Goal: Transaction & Acquisition: Obtain resource

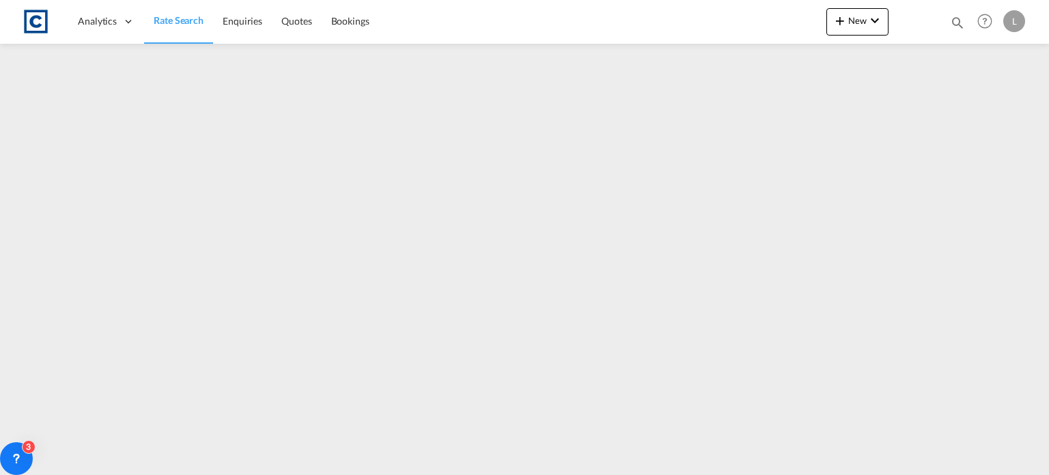
click at [175, 18] on span "Rate Search" at bounding box center [179, 20] width 50 height 12
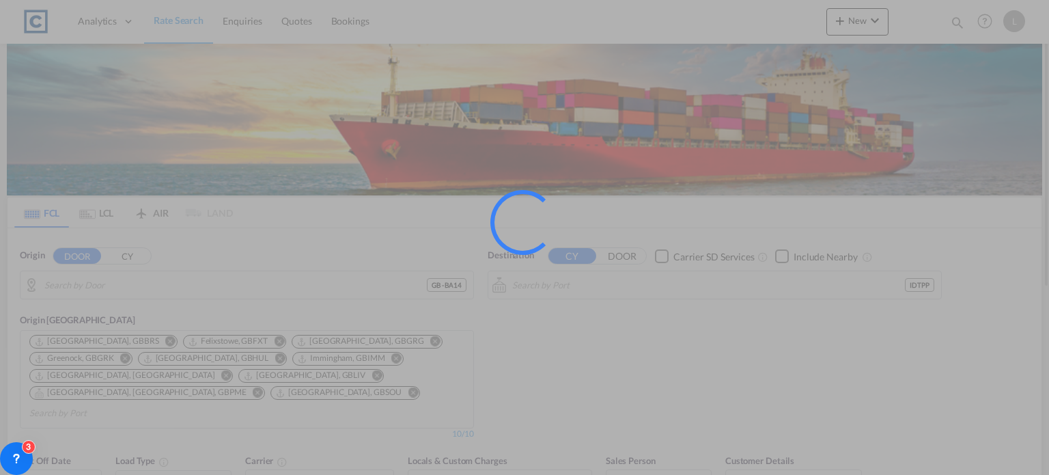
type input "GB-BA14, [GEOGRAPHIC_DATA]"
type input "[GEOGRAPHIC_DATA], IDTPP"
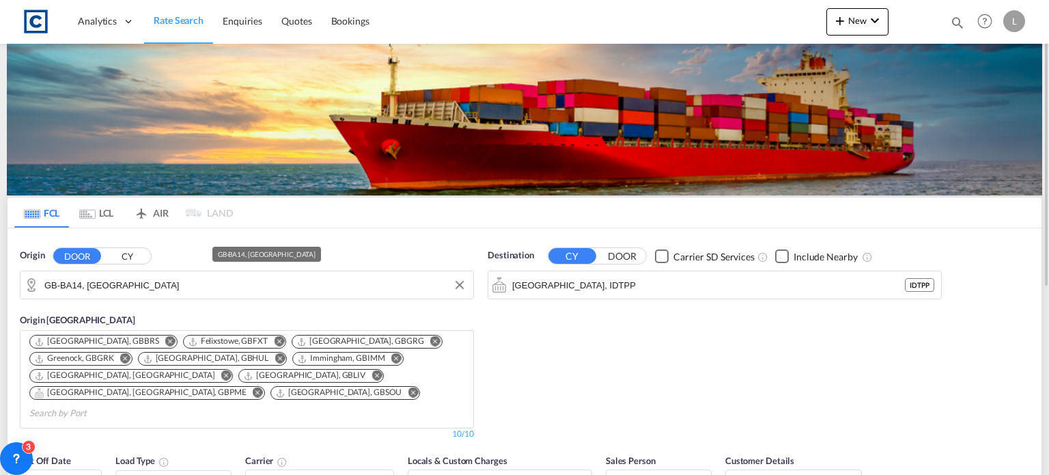
click at [142, 284] on input "GB-BA14, [GEOGRAPHIC_DATA]" at bounding box center [255, 285] width 422 height 20
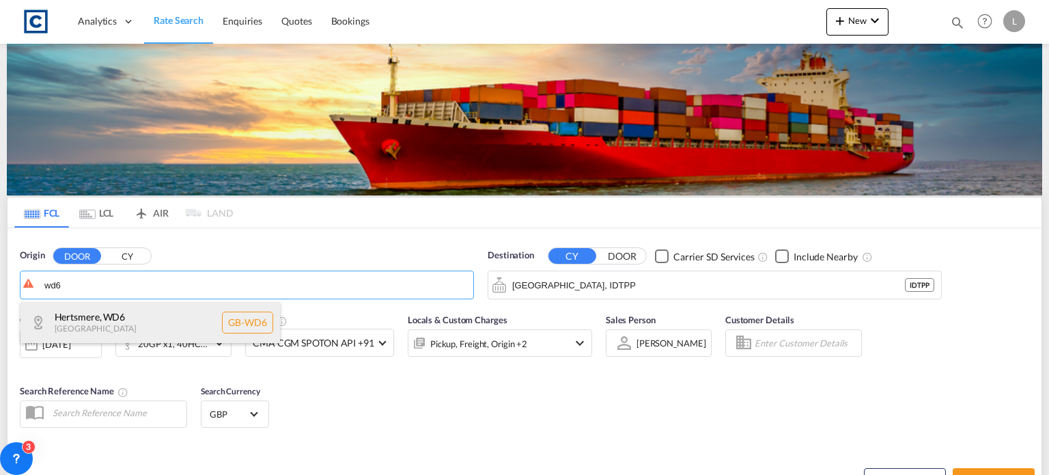
click at [102, 322] on div "Hertsmere , WD6 [GEOGRAPHIC_DATA] [GEOGRAPHIC_DATA]-WD6" at bounding box center [150, 322] width 260 height 41
type input "GB-WD6, Hertsmere"
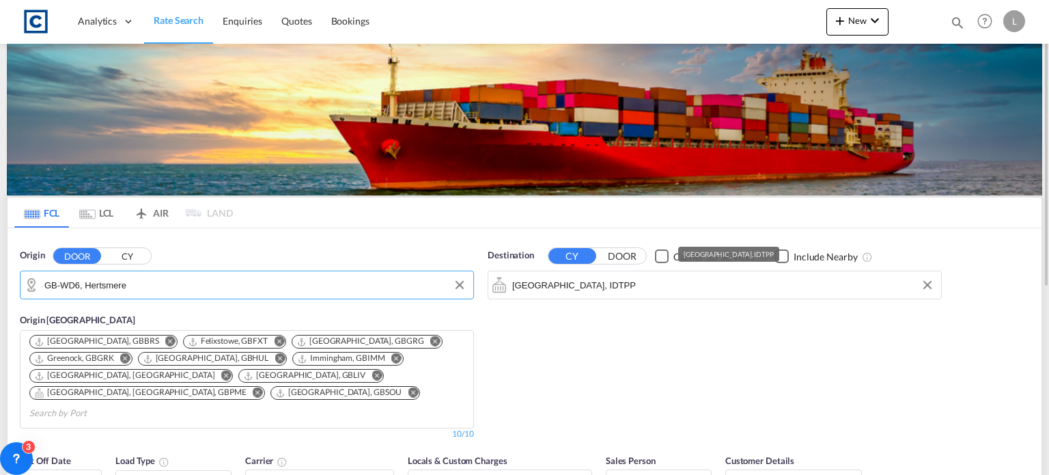
click at [636, 284] on input "[GEOGRAPHIC_DATA], IDTPP" at bounding box center [723, 285] width 422 height 20
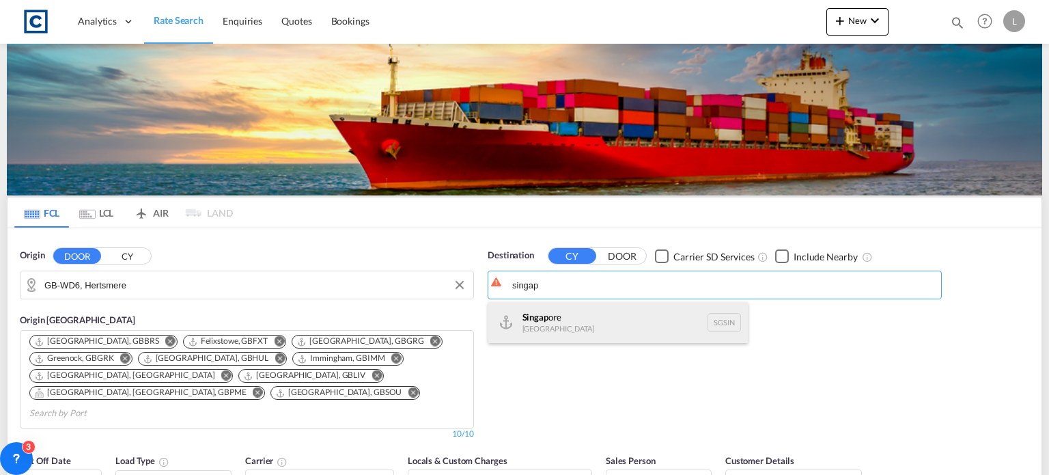
click at [555, 320] on div "Singap ore [GEOGRAPHIC_DATA] [GEOGRAPHIC_DATA]" at bounding box center [618, 322] width 260 height 41
type input "[GEOGRAPHIC_DATA], SGSIN"
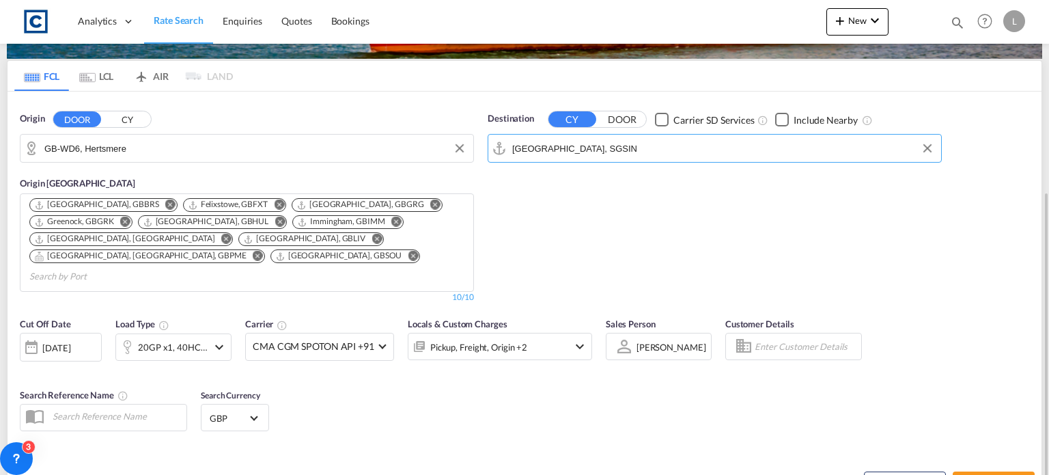
scroll to position [205, 0]
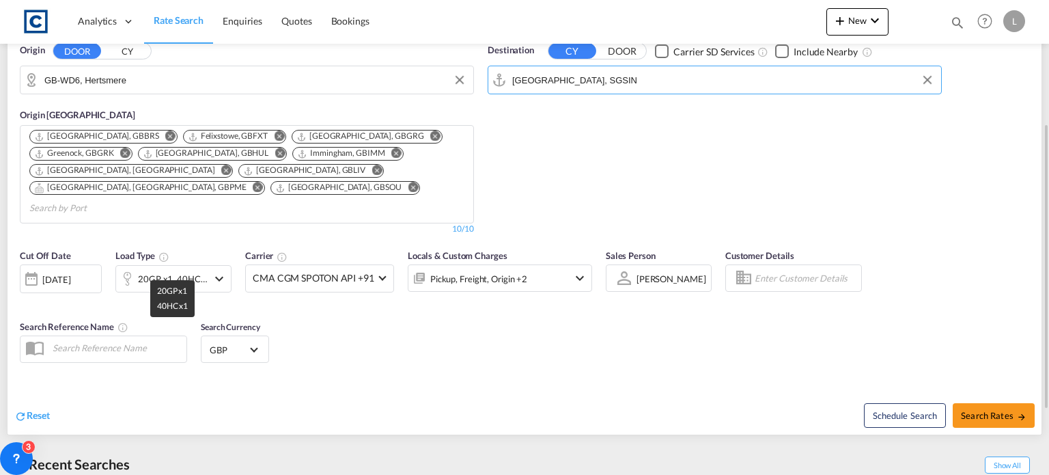
click at [201, 269] on div "20GP x1, 40HC x1" at bounding box center [173, 278] width 70 height 19
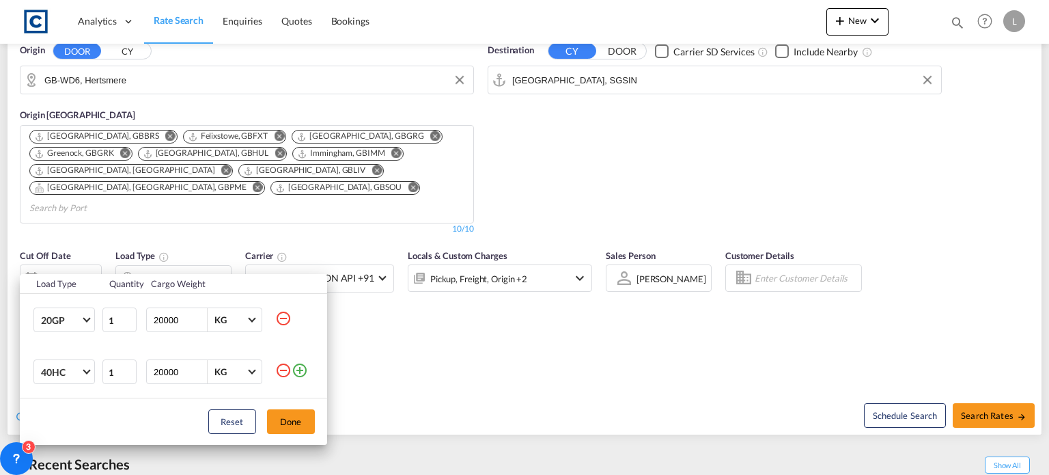
click at [290, 325] on md-icon "icon-minus-circle-outline" at bounding box center [283, 318] width 16 height 16
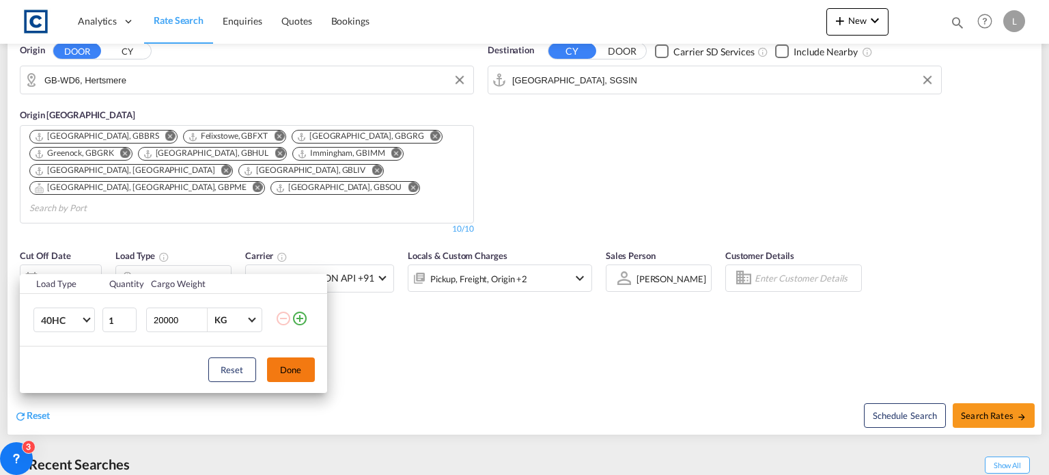
click at [285, 367] on button "Done" at bounding box center [291, 369] width 48 height 25
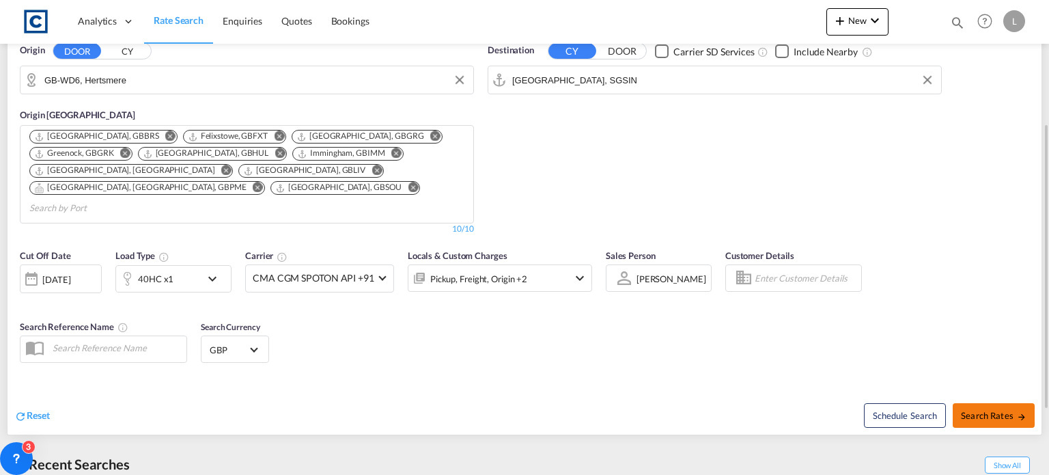
click at [966, 410] on span "Search Rates" at bounding box center [994, 415] width 66 height 11
type input "WD6 to SGSIN / [DATE]"
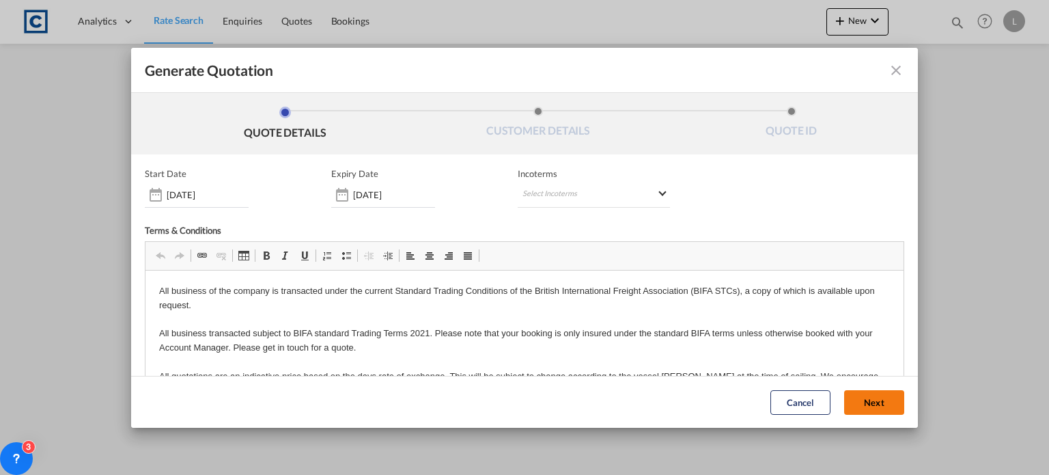
click at [844, 393] on button "Next" at bounding box center [874, 402] width 60 height 25
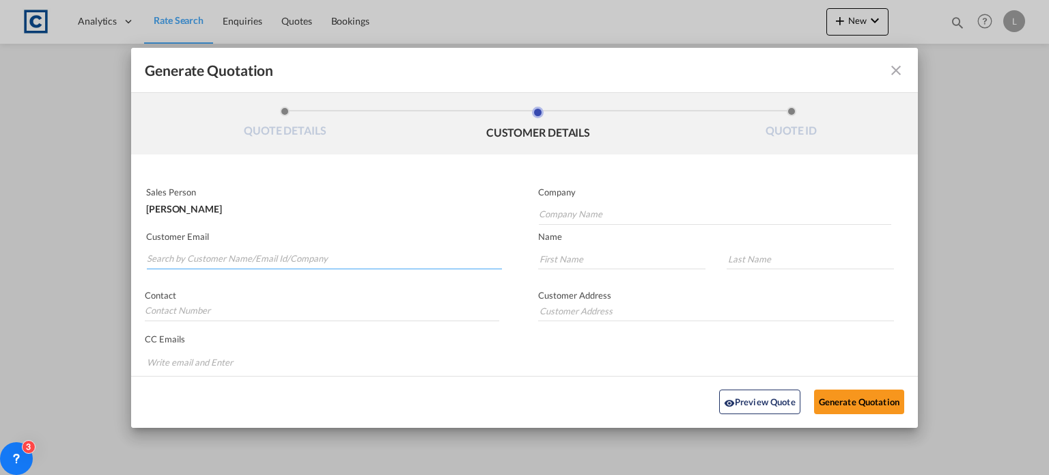
click at [168, 259] on input "Search by Customer Name/Email Id/Company" at bounding box center [324, 259] width 355 height 20
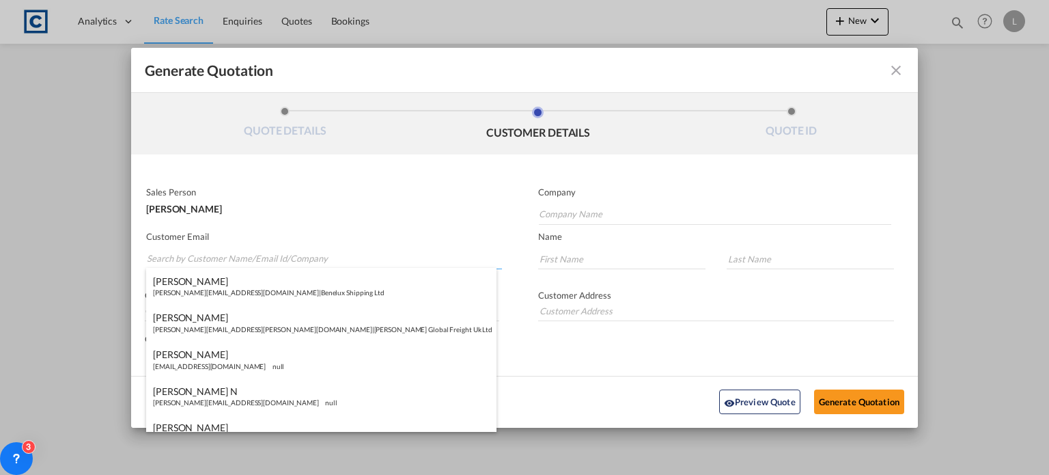
paste input "[PERSON_NAME] <[PERSON_NAME][EMAIL_ADDRESS][DOMAIN_NAME]>"
drag, startPoint x: 176, startPoint y: 256, endPoint x: 177, endPoint y: 240, distance: 16.4
click at [177, 256] on input "[PERSON_NAME] <[PERSON_NAME][EMAIL_ADDRESS][DOMAIN_NAME]>" at bounding box center [324, 259] width 355 height 20
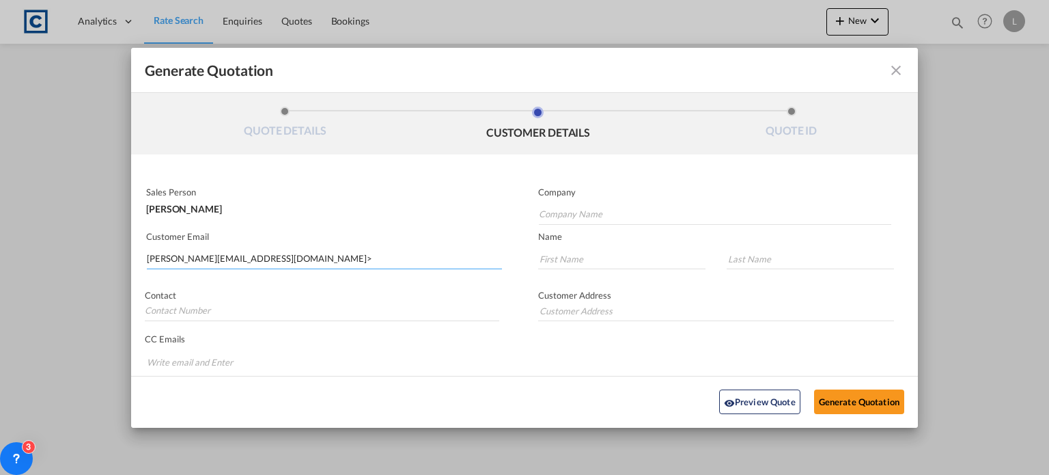
click at [304, 255] on input "[PERSON_NAME][EMAIL_ADDRESS][DOMAIN_NAME]>" at bounding box center [324, 259] width 355 height 20
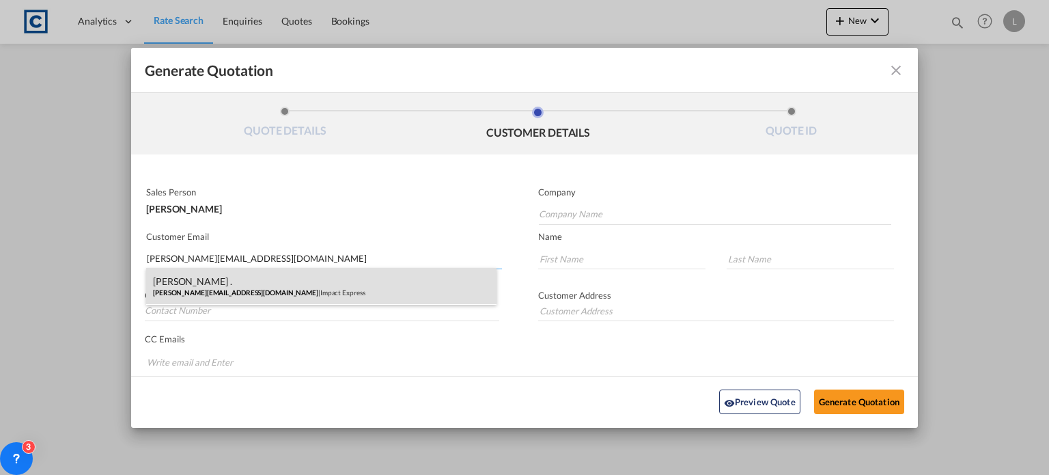
type input "[PERSON_NAME][EMAIL_ADDRESS][DOMAIN_NAME]"
click at [191, 274] on div "[PERSON_NAME] . [PERSON_NAME][EMAIL_ADDRESS][DOMAIN_NAME] | Impact Express" at bounding box center [321, 286] width 350 height 37
type input "Impact Express"
type input "[PERSON_NAME]"
type input "."
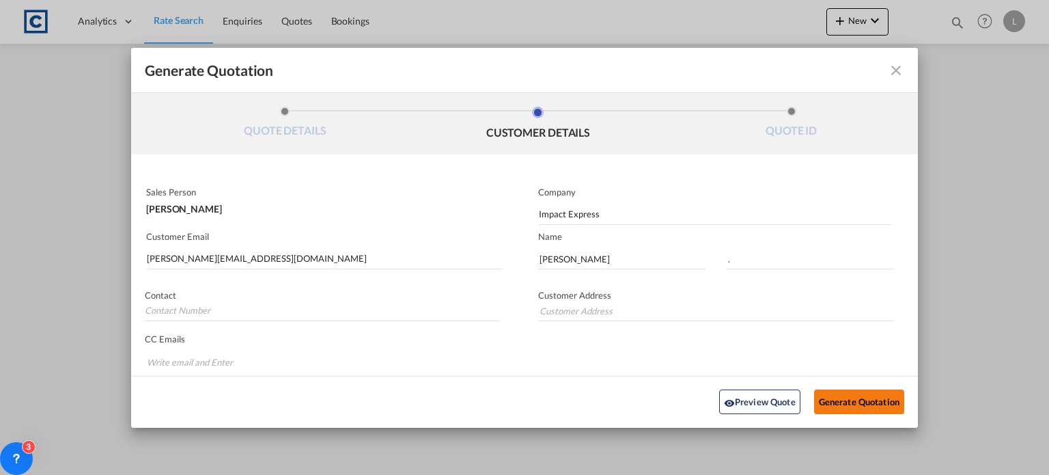
click at [848, 396] on button "Generate Quotation" at bounding box center [859, 401] width 90 height 25
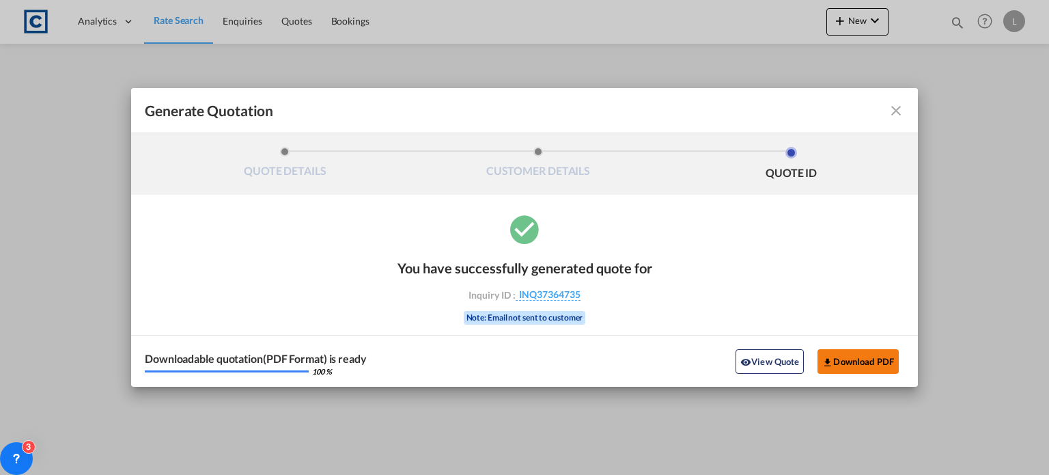
click at [851, 355] on button "Download PDF" at bounding box center [858, 361] width 81 height 25
click at [896, 111] on md-icon "icon-close fg-AAA8AD cursor m-0" at bounding box center [896, 110] width 16 height 16
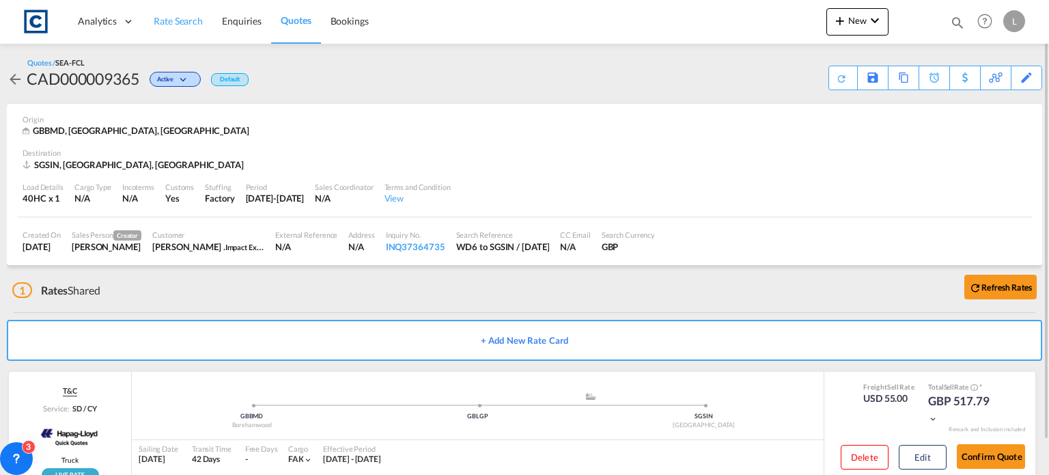
click at [173, 18] on span "Rate Search" at bounding box center [178, 21] width 49 height 12
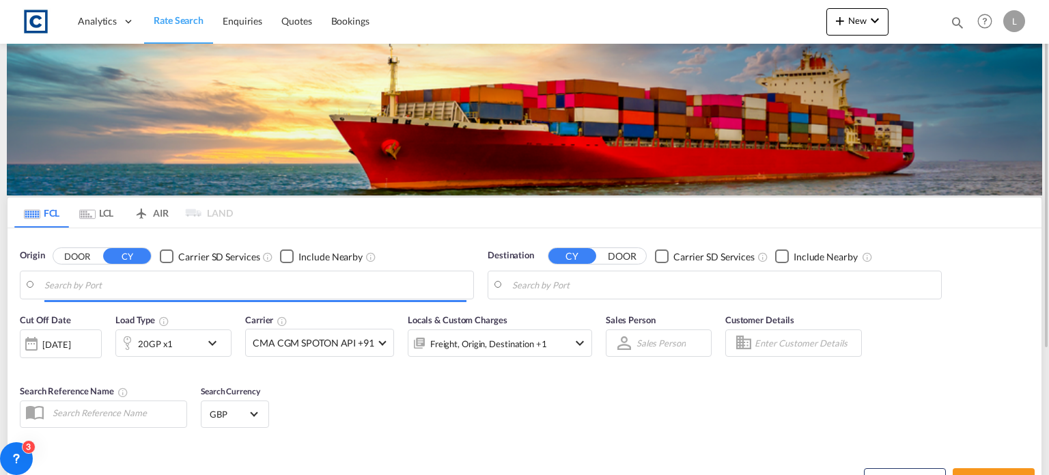
type input "GB-WD6, Hertsmere"
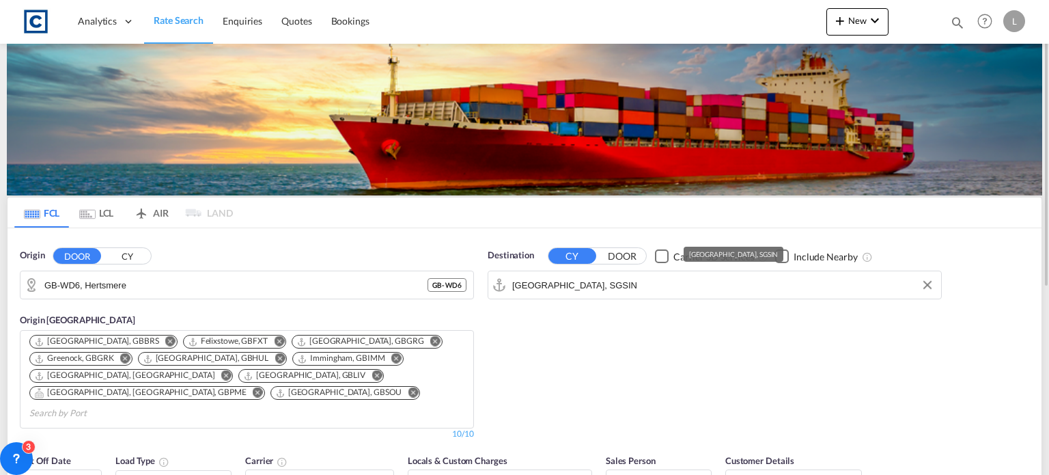
click at [588, 284] on input "[GEOGRAPHIC_DATA], SGSIN" at bounding box center [723, 285] width 422 height 20
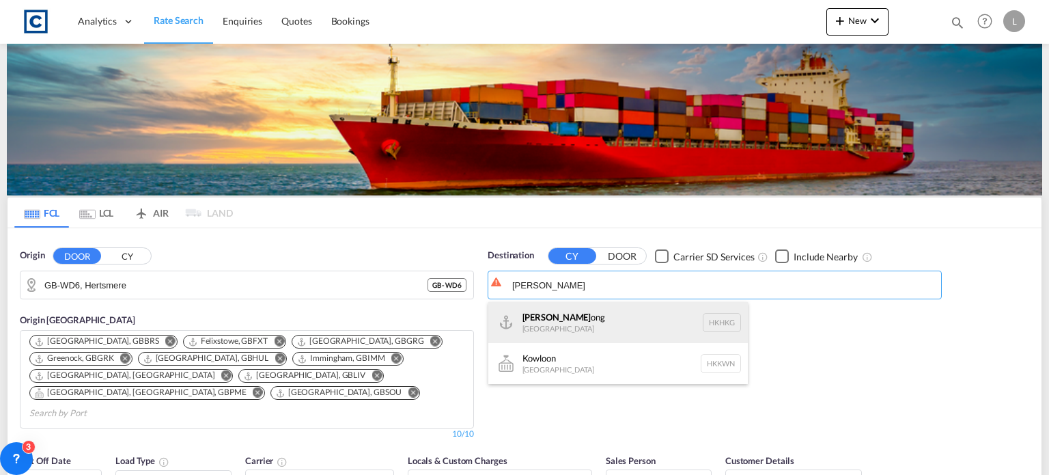
click at [564, 316] on div "Hong K ong [GEOGRAPHIC_DATA] [GEOGRAPHIC_DATA]" at bounding box center [618, 322] width 260 height 41
type input "[GEOGRAPHIC_DATA], HKHKG"
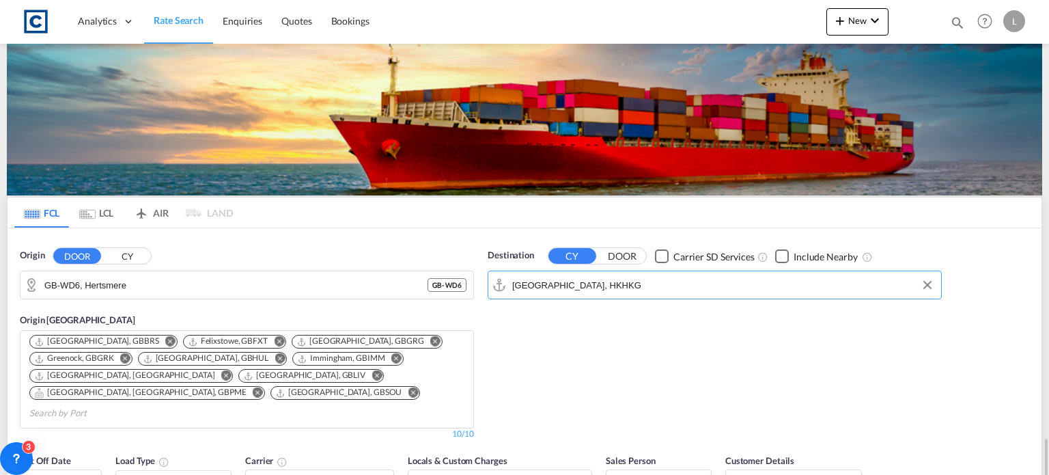
scroll to position [273, 0]
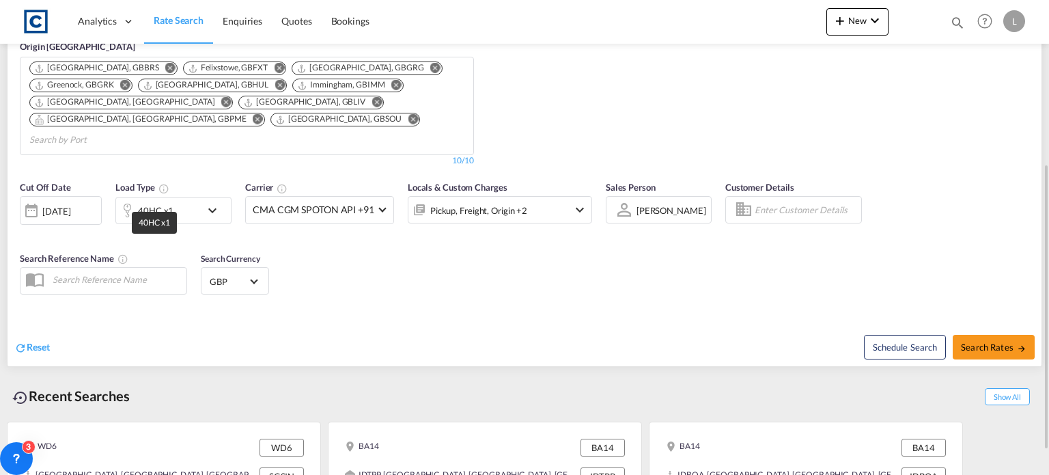
click at [141, 201] on div "40HC x1" at bounding box center [156, 210] width 36 height 19
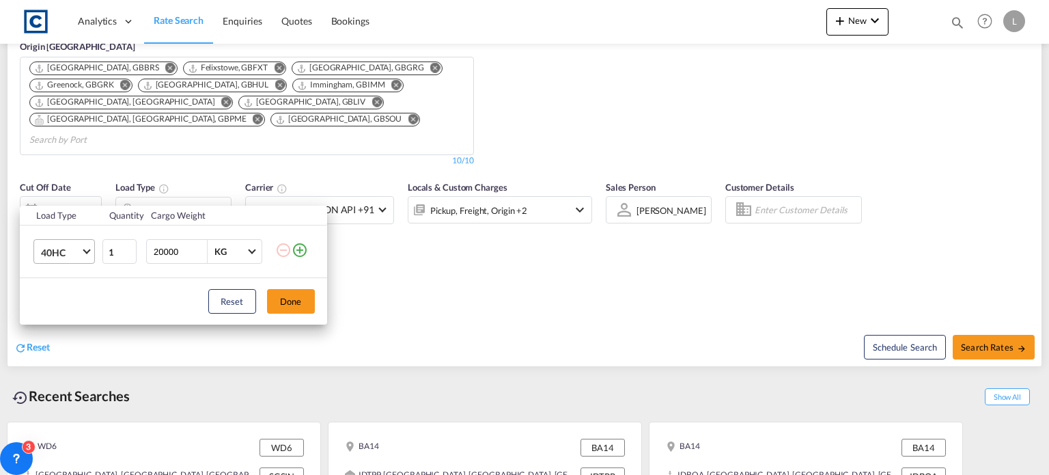
click at [50, 260] on md-select-value "40HC" at bounding box center [67, 251] width 55 height 23
click at [61, 182] on div "20GP" at bounding box center [52, 187] width 24 height 14
click at [301, 300] on button "Done" at bounding box center [291, 301] width 48 height 25
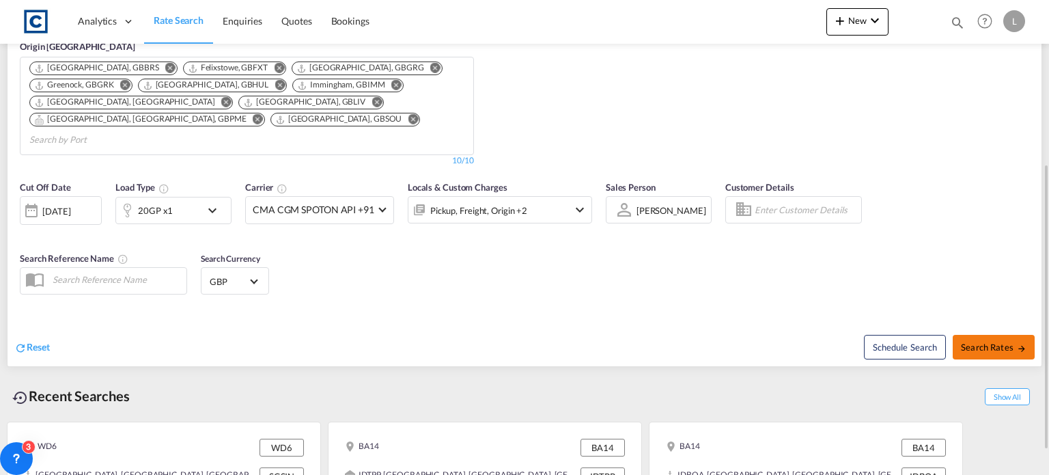
click at [995, 342] on span "Search Rates" at bounding box center [994, 347] width 66 height 11
type input "WD6 to HKHKG / [DATE]"
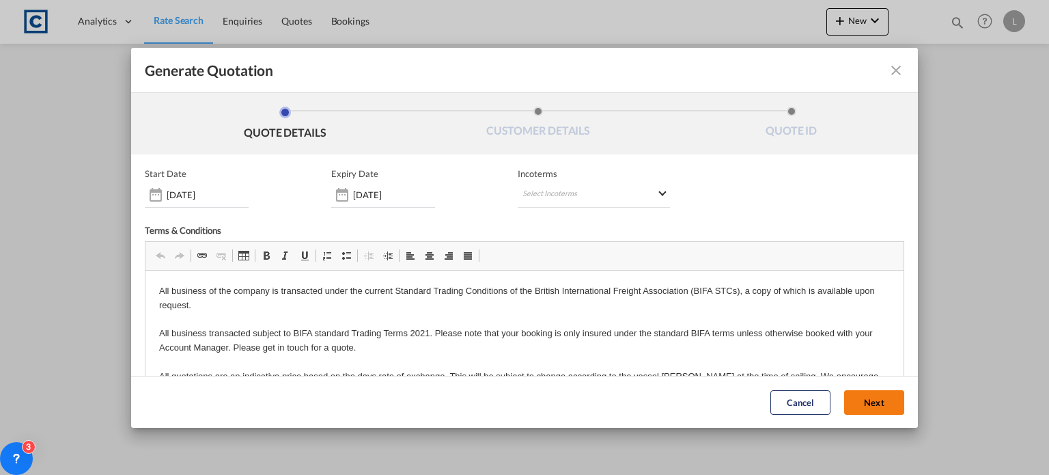
click at [868, 398] on button "Next" at bounding box center [874, 402] width 60 height 25
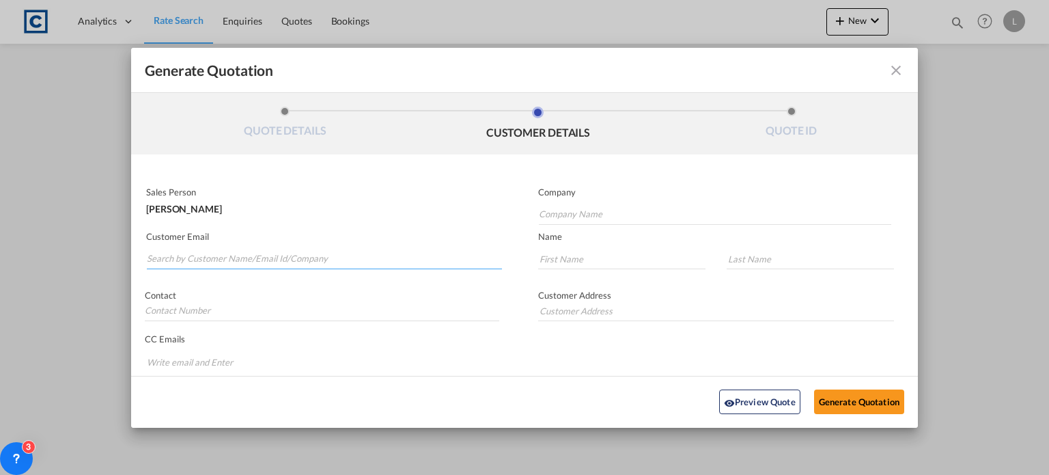
click at [171, 252] on input "Search by Customer Name/Email Id/Company" at bounding box center [324, 259] width 355 height 20
paste input "[PERSON_NAME] <[PERSON_NAME][EMAIL_ADDRESS][DOMAIN_NAME]>"
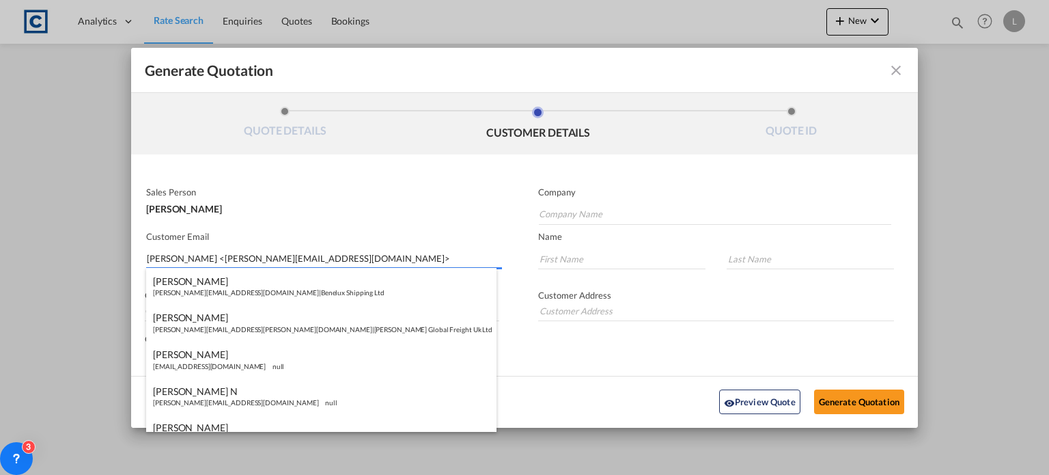
click at [178, 261] on input "[PERSON_NAME] <[PERSON_NAME][EMAIL_ADDRESS][DOMAIN_NAME]>" at bounding box center [324, 259] width 355 height 20
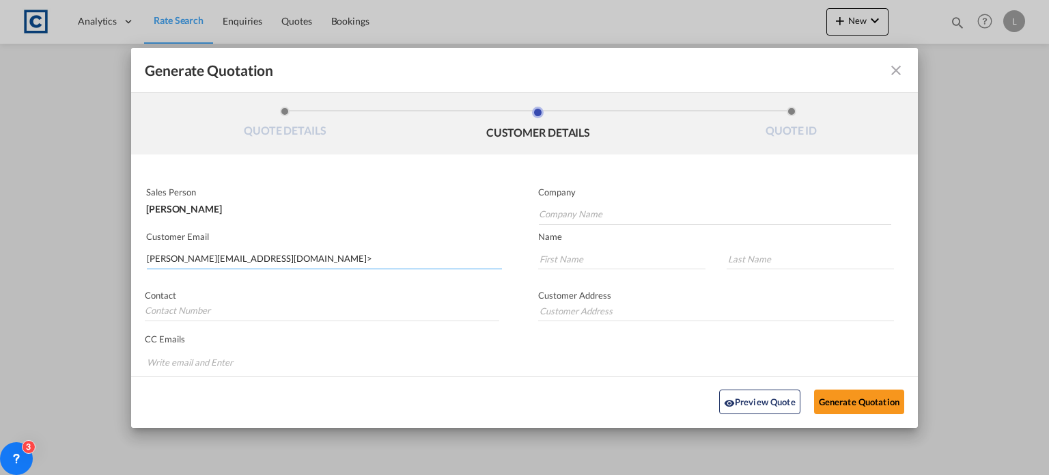
click at [279, 260] on input "[PERSON_NAME][EMAIL_ADDRESS][DOMAIN_NAME]>" at bounding box center [324, 259] width 355 height 20
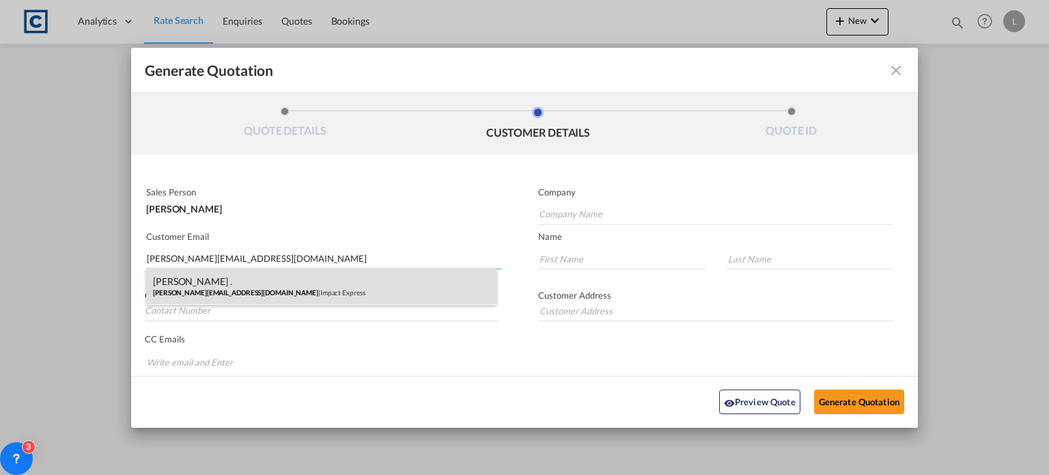
type input "[PERSON_NAME][EMAIL_ADDRESS][DOMAIN_NAME]"
click at [217, 292] on div "[PERSON_NAME] . [PERSON_NAME][EMAIL_ADDRESS][DOMAIN_NAME] | Impact Express" at bounding box center [321, 286] width 350 height 37
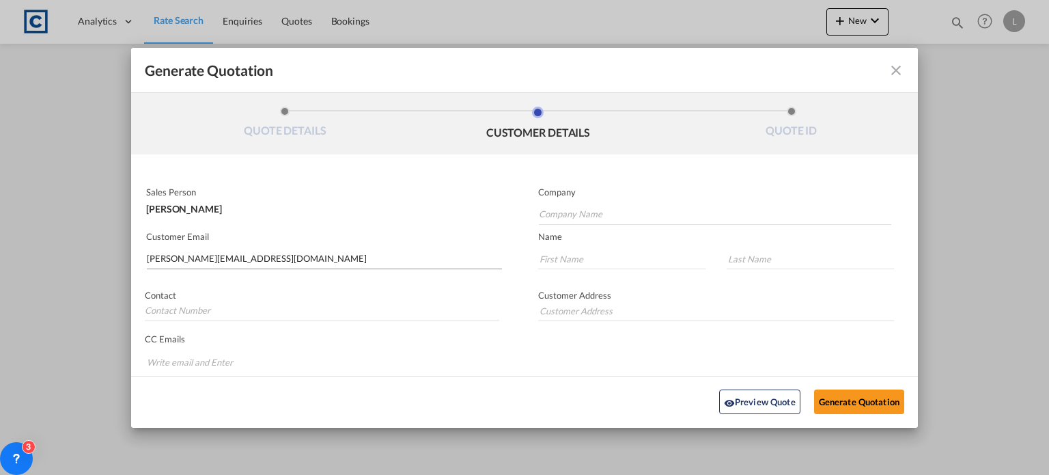
type input "Impact Express"
type input "[PERSON_NAME]"
type input "."
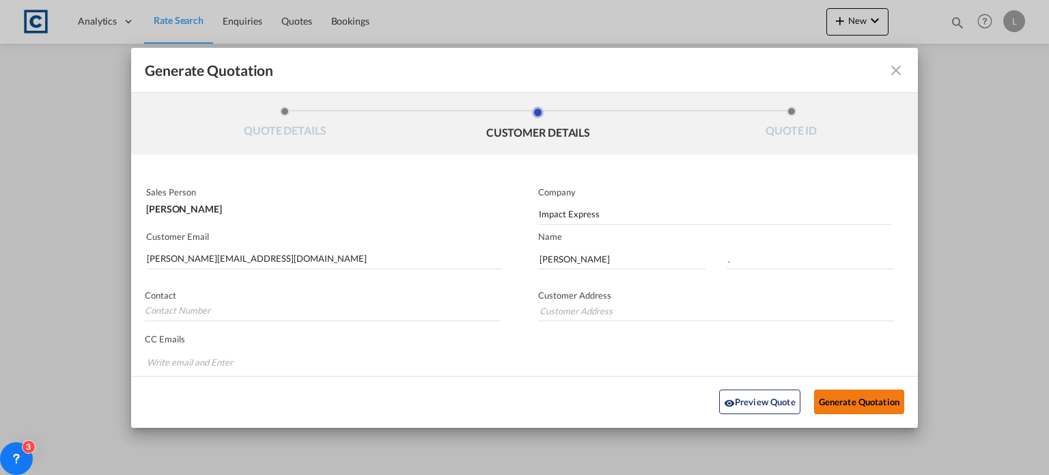
click at [819, 393] on button "Generate Quotation" at bounding box center [859, 401] width 90 height 25
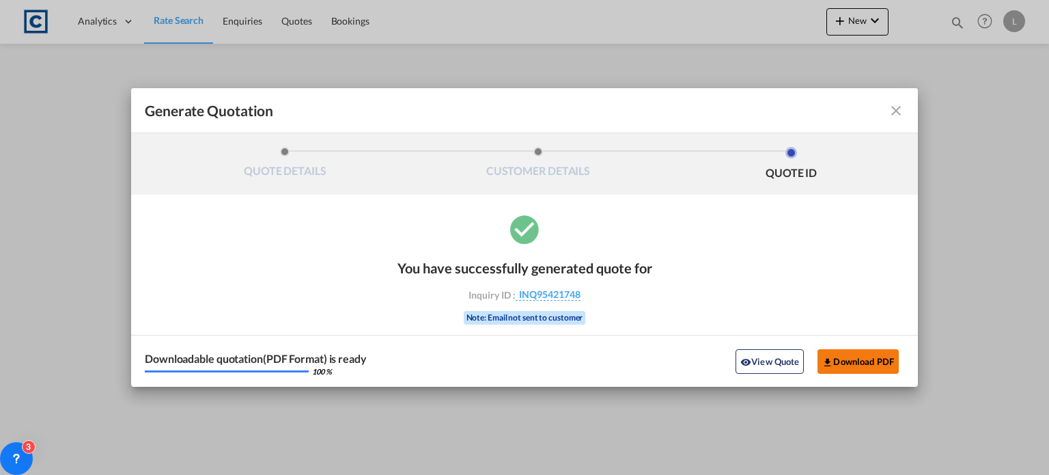
click at [874, 363] on button "Download PDF" at bounding box center [858, 361] width 81 height 25
click at [896, 107] on md-icon "icon-close fg-AAA8AD cursor m-0" at bounding box center [896, 110] width 16 height 16
